Goal: Task Accomplishment & Management: Use online tool/utility

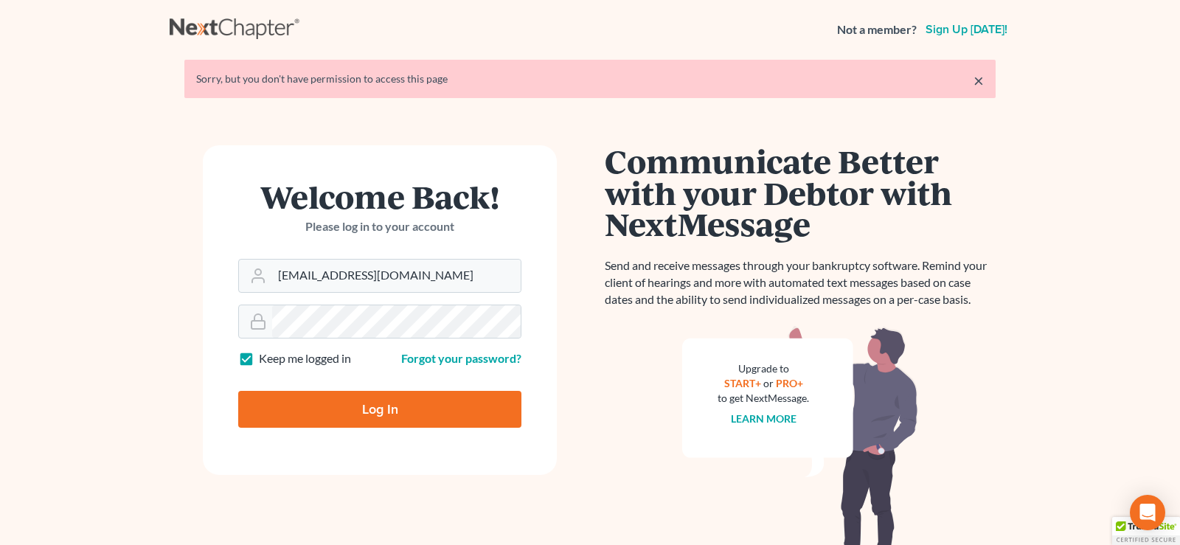
click at [390, 411] on input "Log In" at bounding box center [379, 409] width 283 height 37
type input "Thinking..."
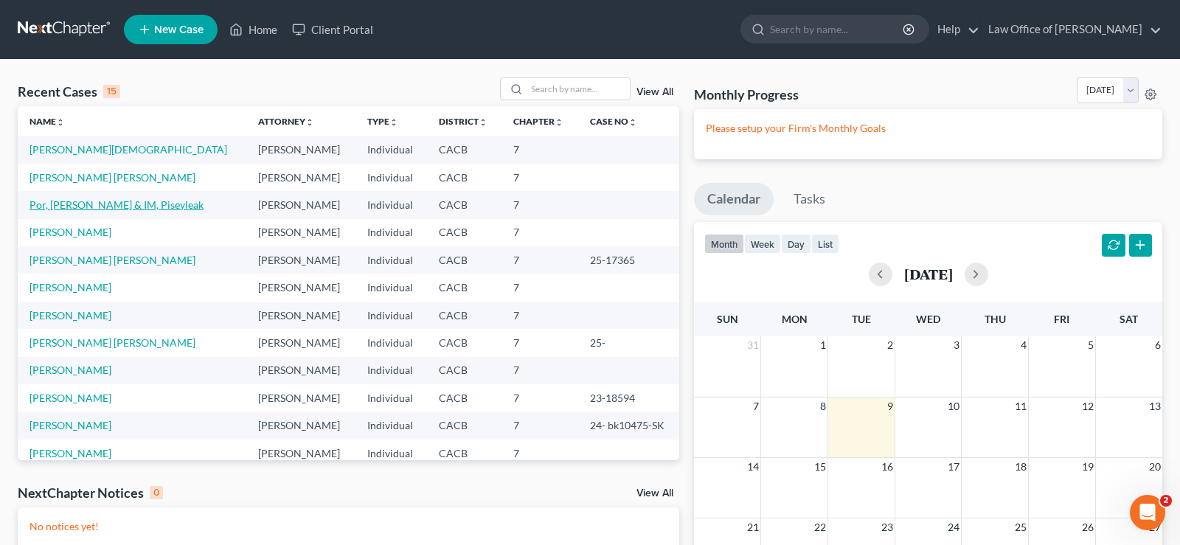
click at [116, 208] on link "Por, [PERSON_NAME] & IM, Piseyleak" at bounding box center [117, 204] width 174 height 13
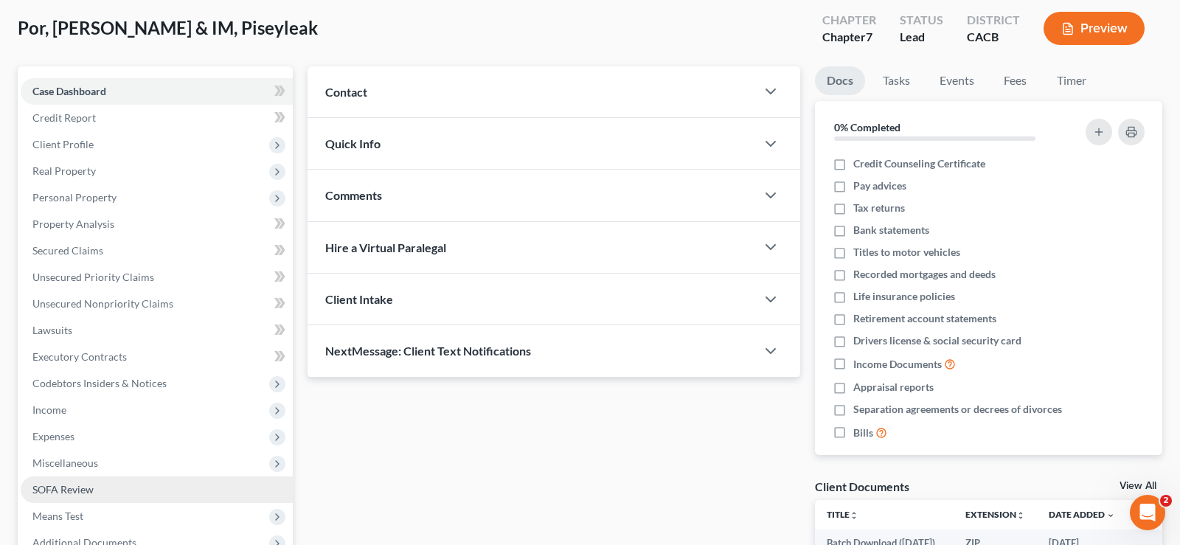
scroll to position [150, 0]
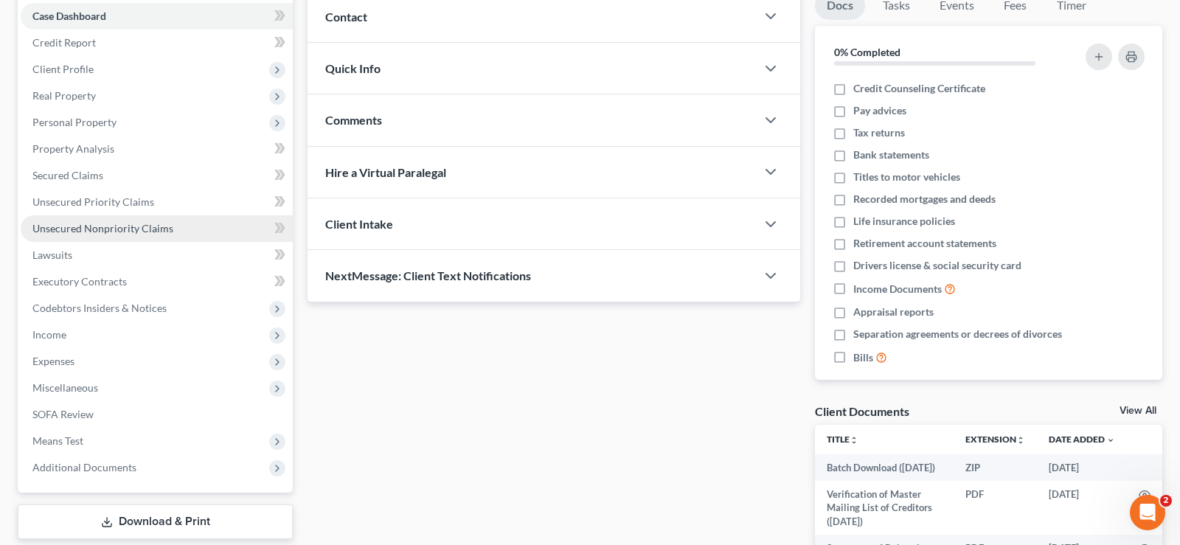
click at [131, 229] on span "Unsecured Nonpriority Claims" at bounding box center [102, 228] width 141 height 13
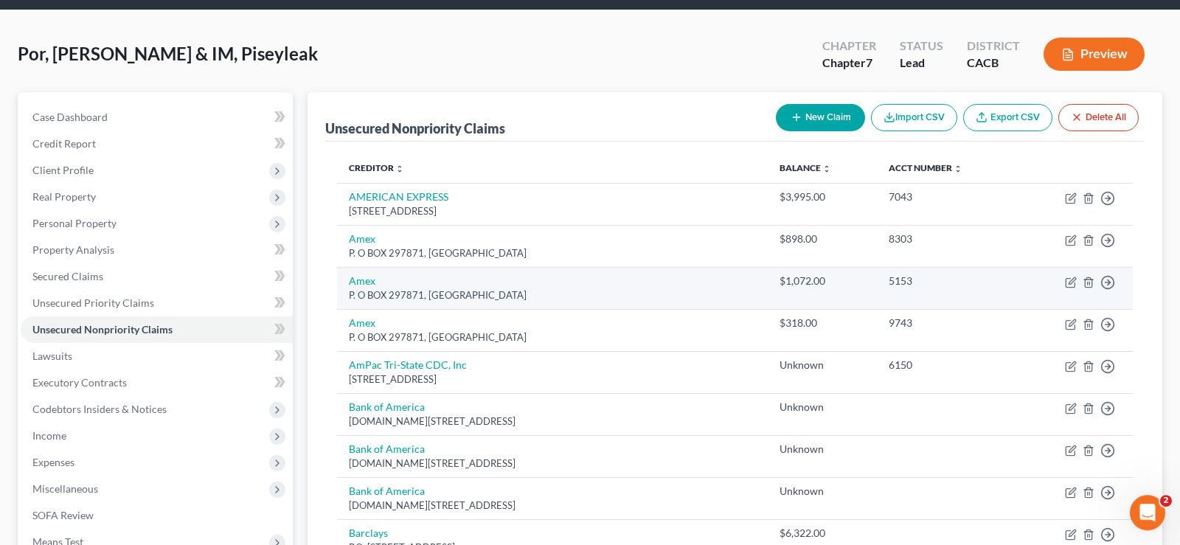
scroll to position [75, 0]
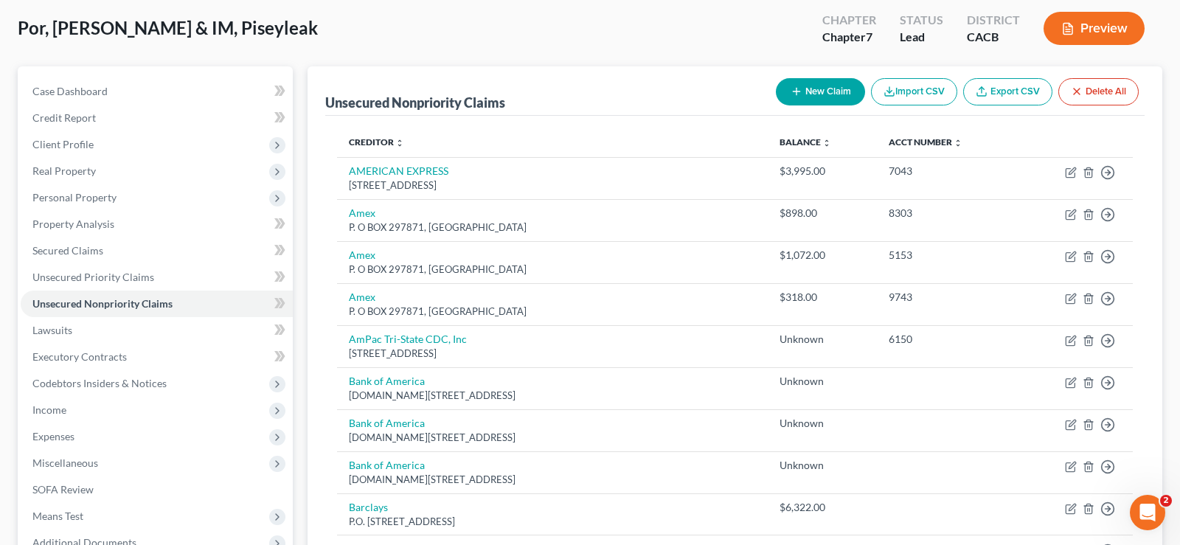
click at [833, 92] on button "New Claim" at bounding box center [820, 91] width 89 height 27
